Goal: Navigation & Orientation: Find specific page/section

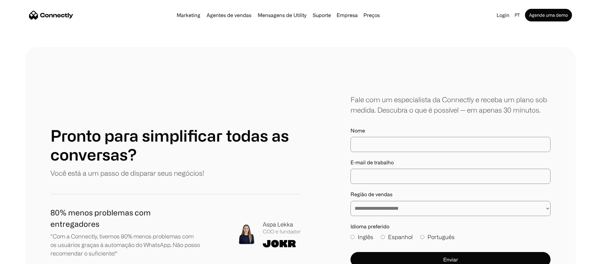
scroll to position [3568, 0]
click at [383, 17] on link "Preços" at bounding box center [371, 15] width 21 height 5
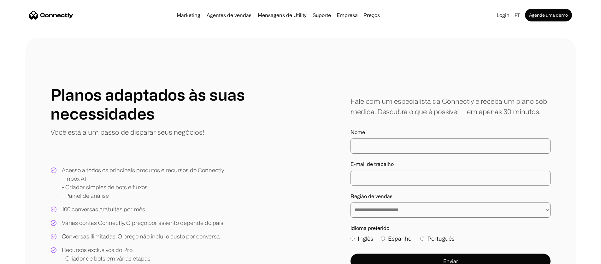
click at [73, 18] on img "home" at bounding box center [51, 15] width 44 height 9
